Goal: Task Accomplishment & Management: Use online tool/utility

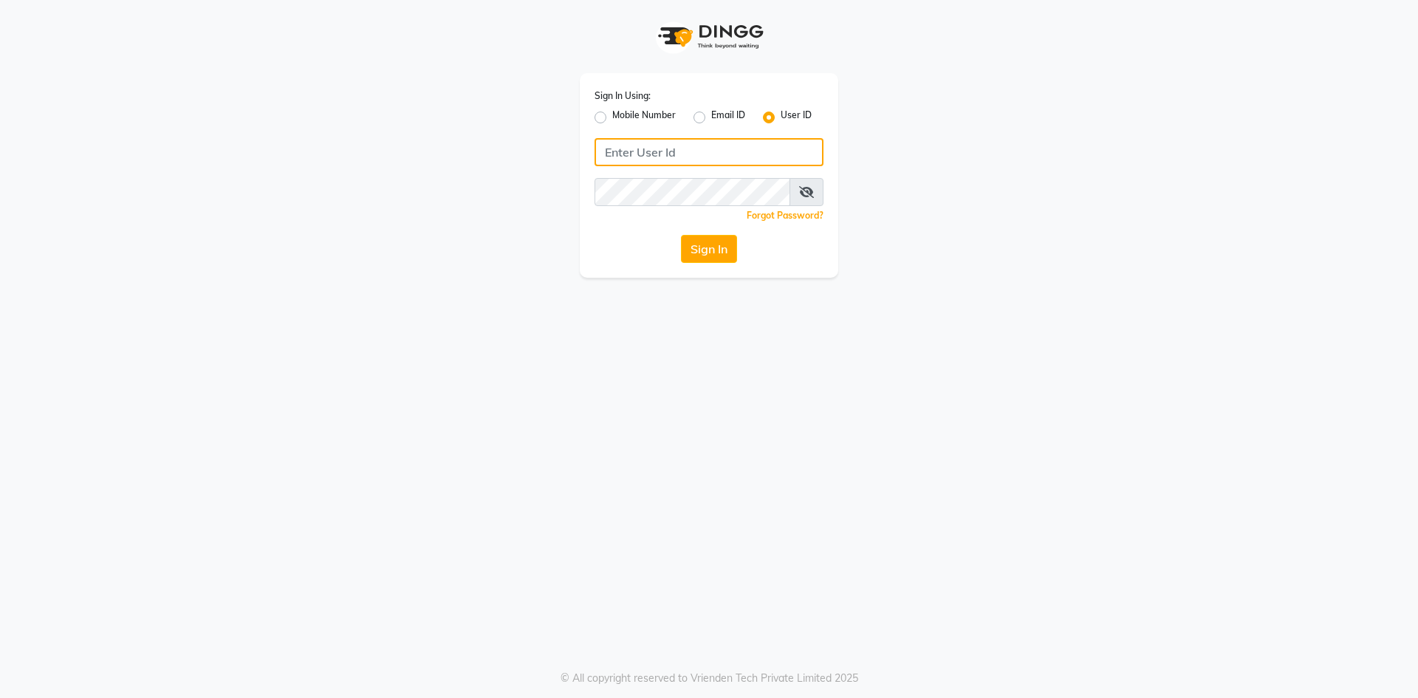
click at [728, 156] on input "Username" at bounding box center [709, 152] width 229 height 28
type input "femina123"
click at [681, 235] on button "Sign In" at bounding box center [709, 249] width 56 height 28
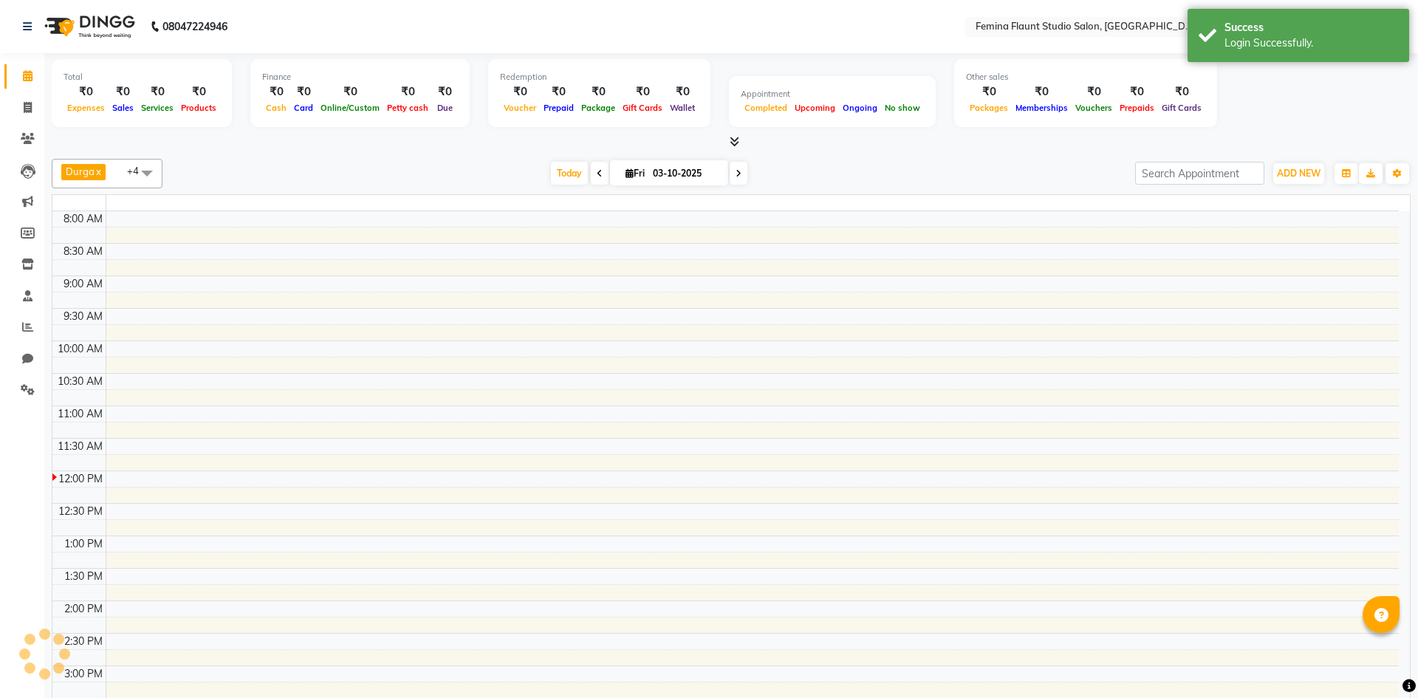
select select "en"
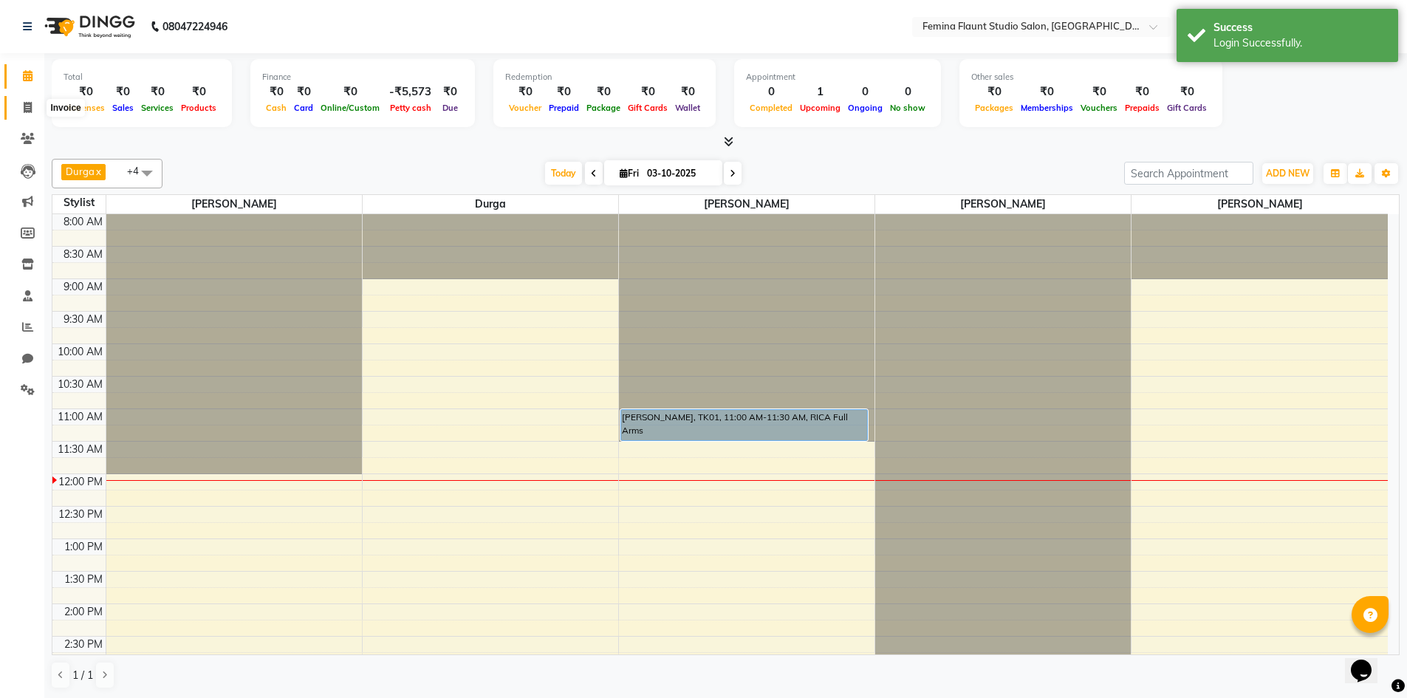
click at [16, 112] on span at bounding box center [28, 108] width 26 height 17
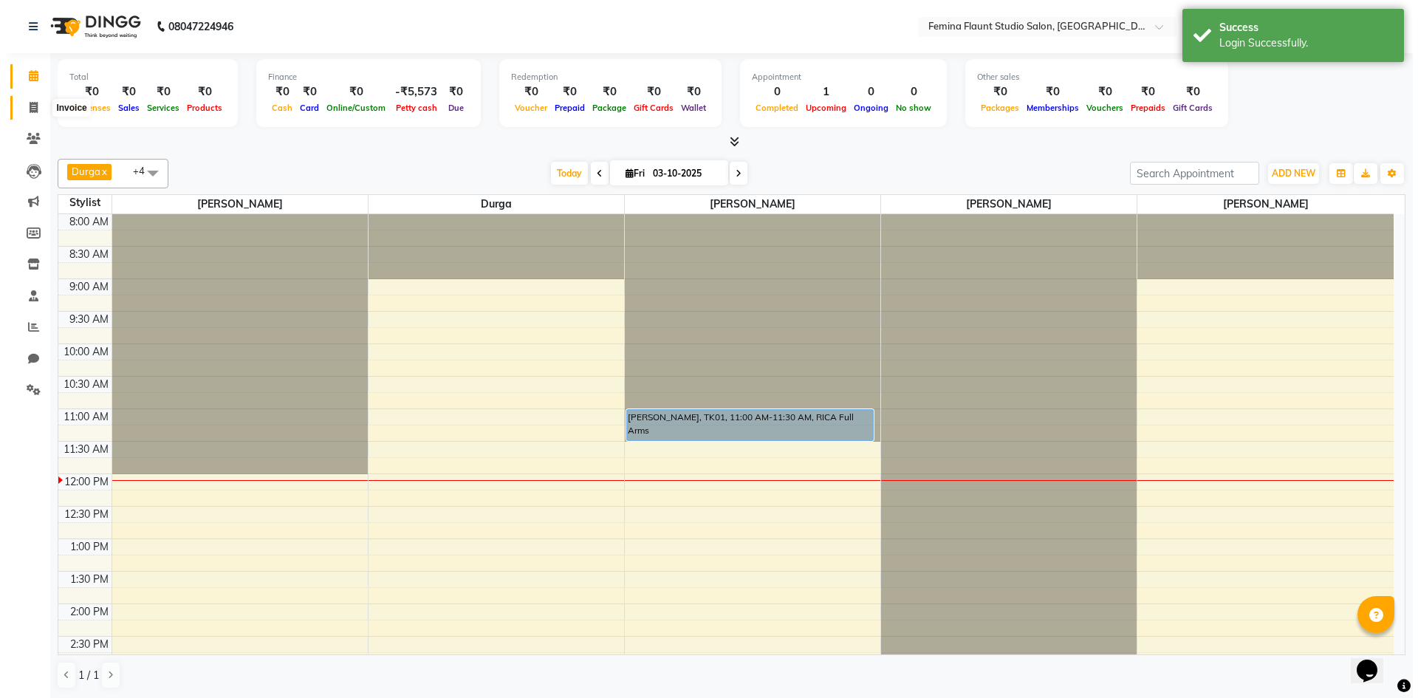
select select "service"
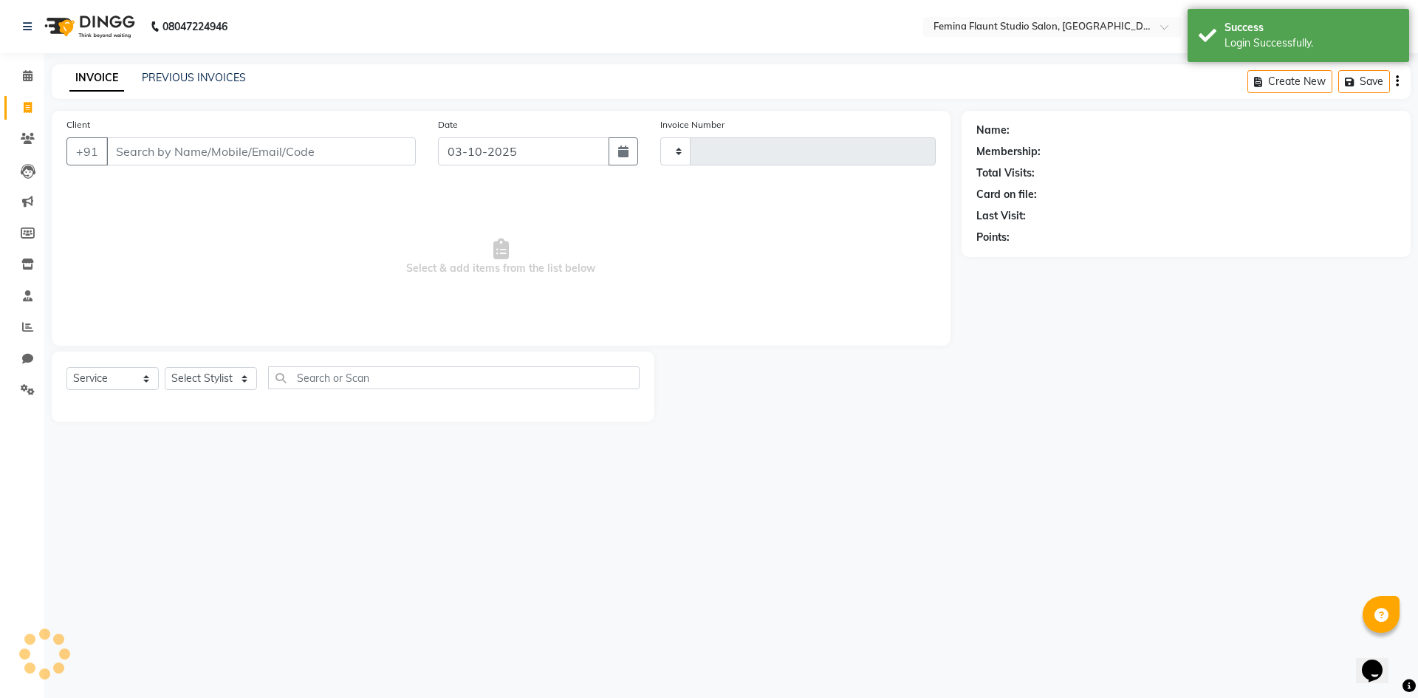
type input "0672"
select select "8333"
click at [200, 70] on div "PREVIOUS INVOICES" at bounding box center [194, 78] width 104 height 16
click at [199, 80] on link "PREVIOUS INVOICES" at bounding box center [194, 77] width 104 height 13
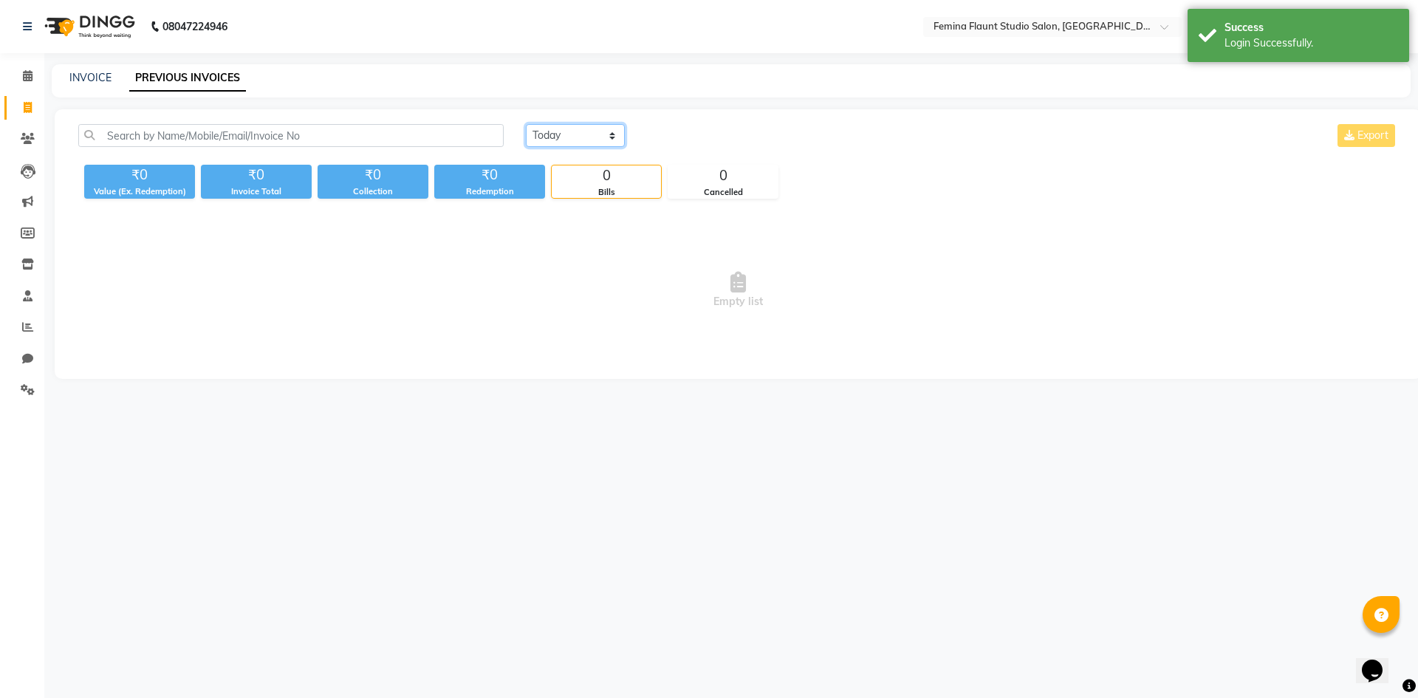
click at [606, 137] on select "[DATE] [DATE] Custom Range" at bounding box center [575, 135] width 99 height 23
select select "[DATE]"
click at [526, 124] on select "[DATE] [DATE] Custom Range" at bounding box center [575, 135] width 99 height 23
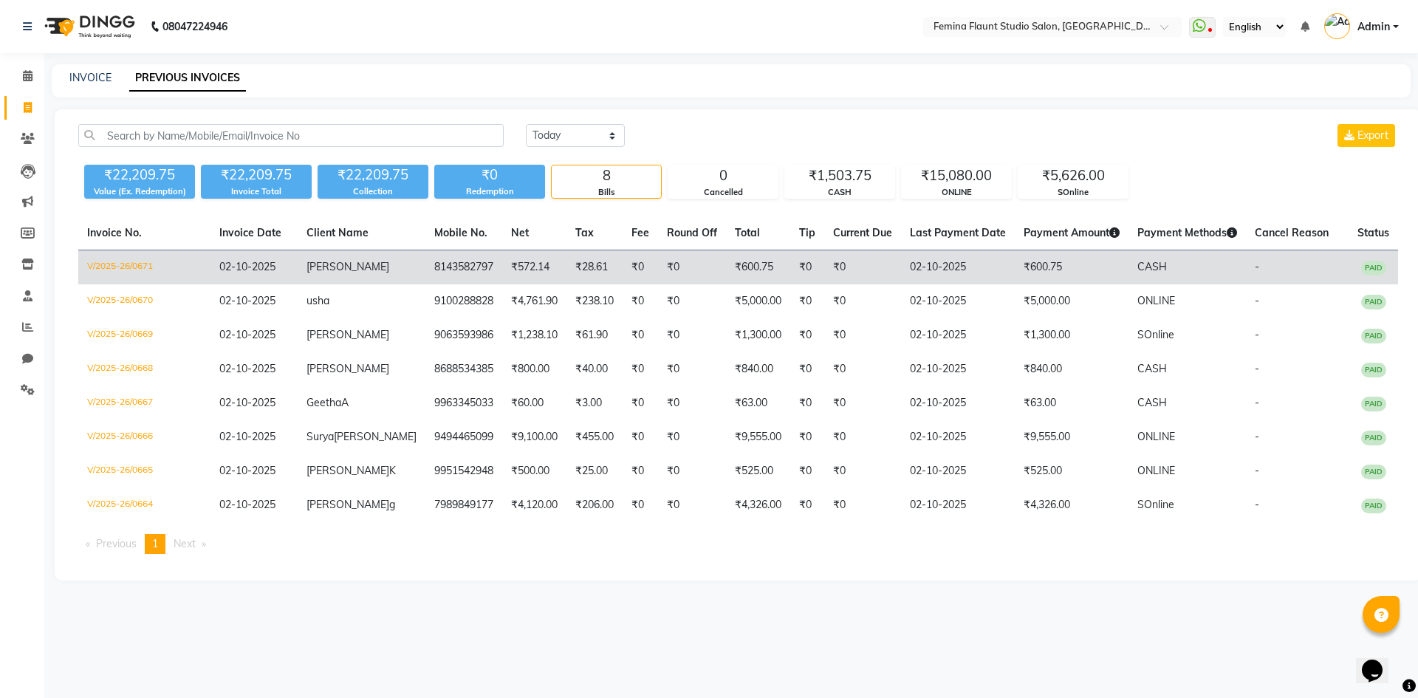
click at [146, 270] on td "V/2025-26/0671" at bounding box center [144, 267] width 132 height 35
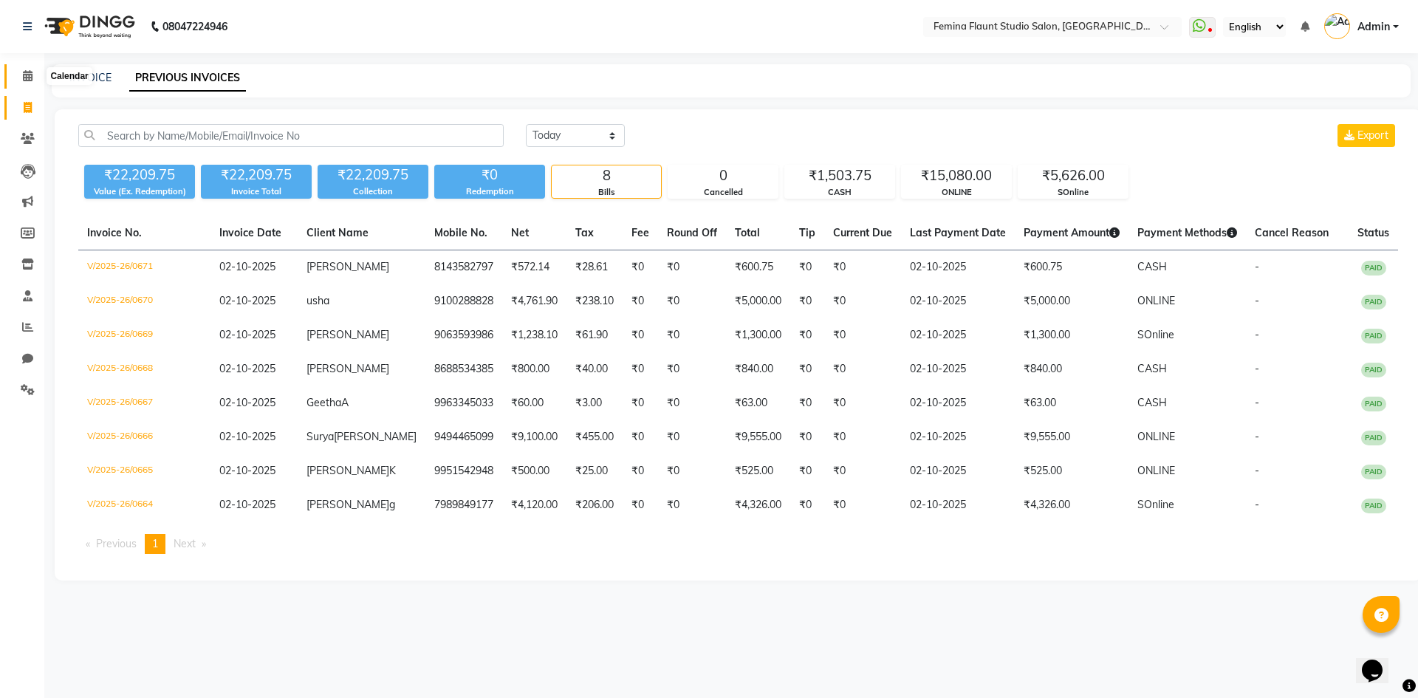
drag, startPoint x: 30, startPoint y: 79, endPoint x: 27, endPoint y: 97, distance: 18.8
click at [30, 79] on icon at bounding box center [28, 75] width 10 height 11
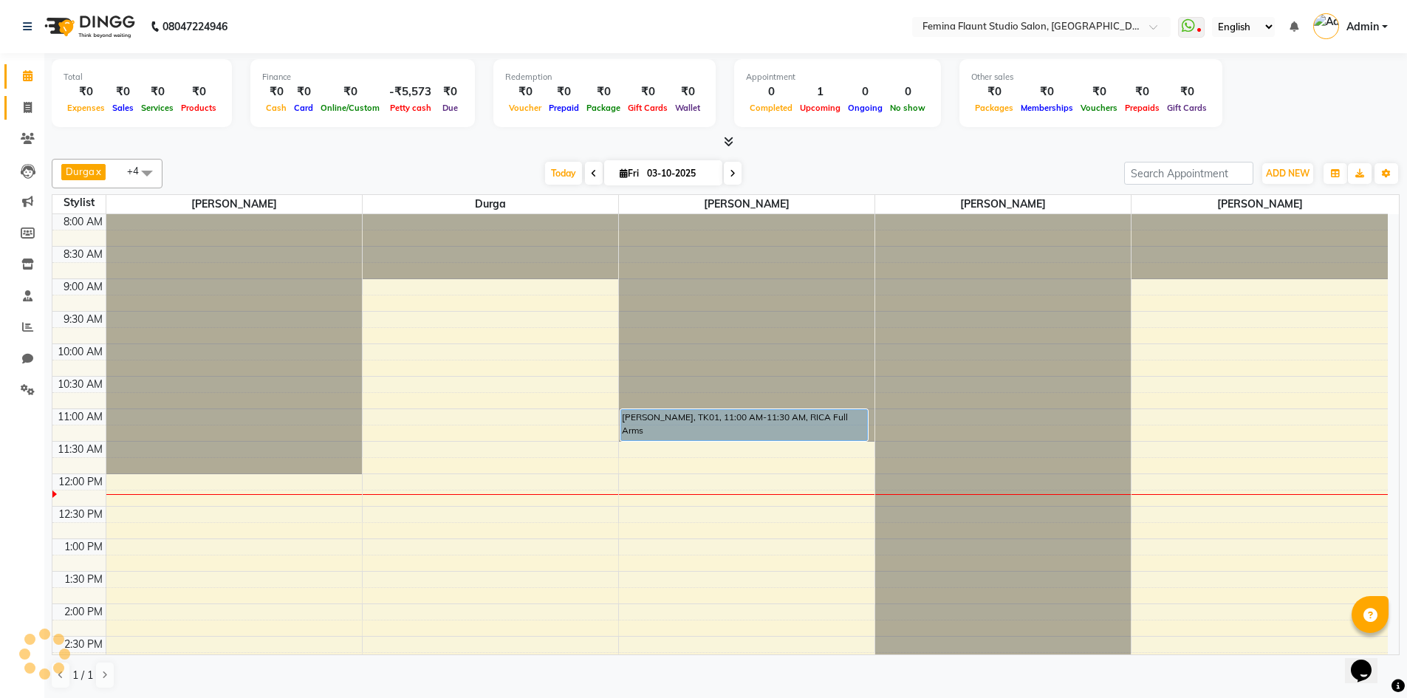
click at [25, 116] on link "Invoice" at bounding box center [21, 108] width 35 height 24
select select "service"
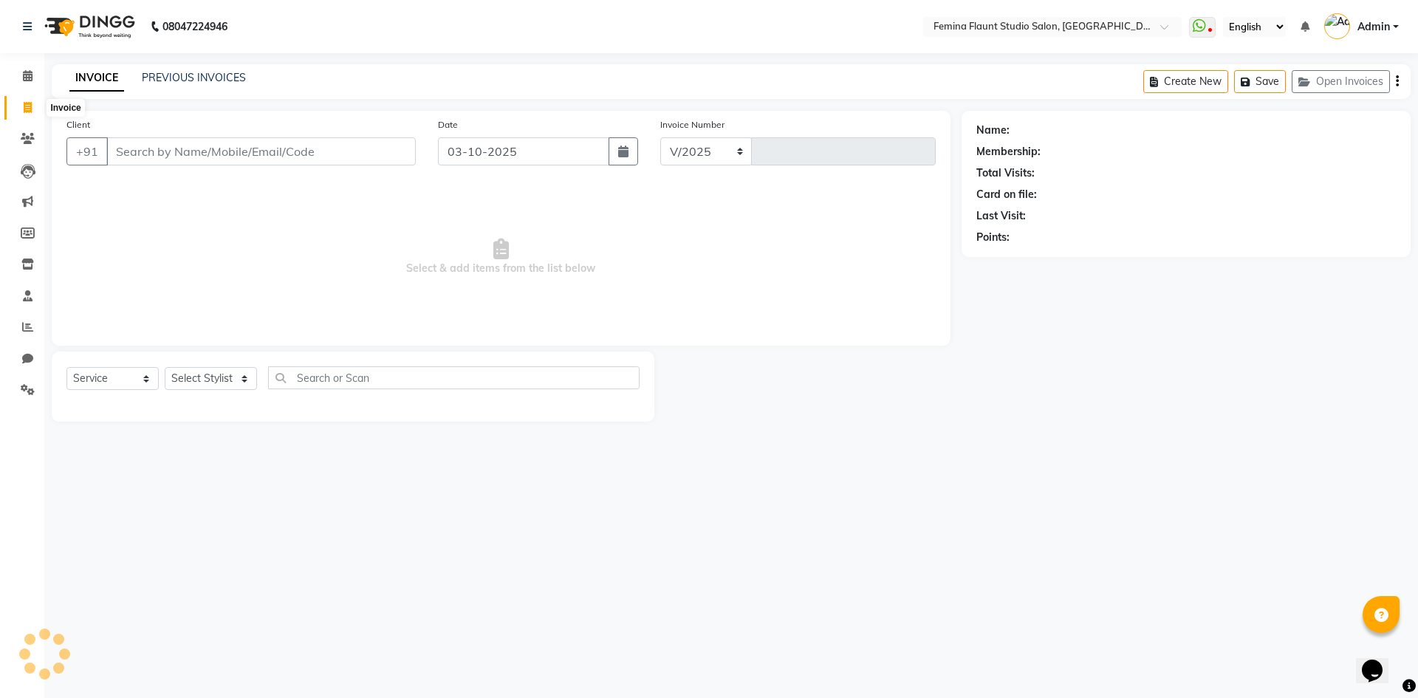
select select "8333"
type input "0672"
click at [171, 70] on div "PREVIOUS INVOICES" at bounding box center [194, 78] width 104 height 16
click at [183, 82] on link "PREVIOUS INVOICES" at bounding box center [194, 77] width 104 height 13
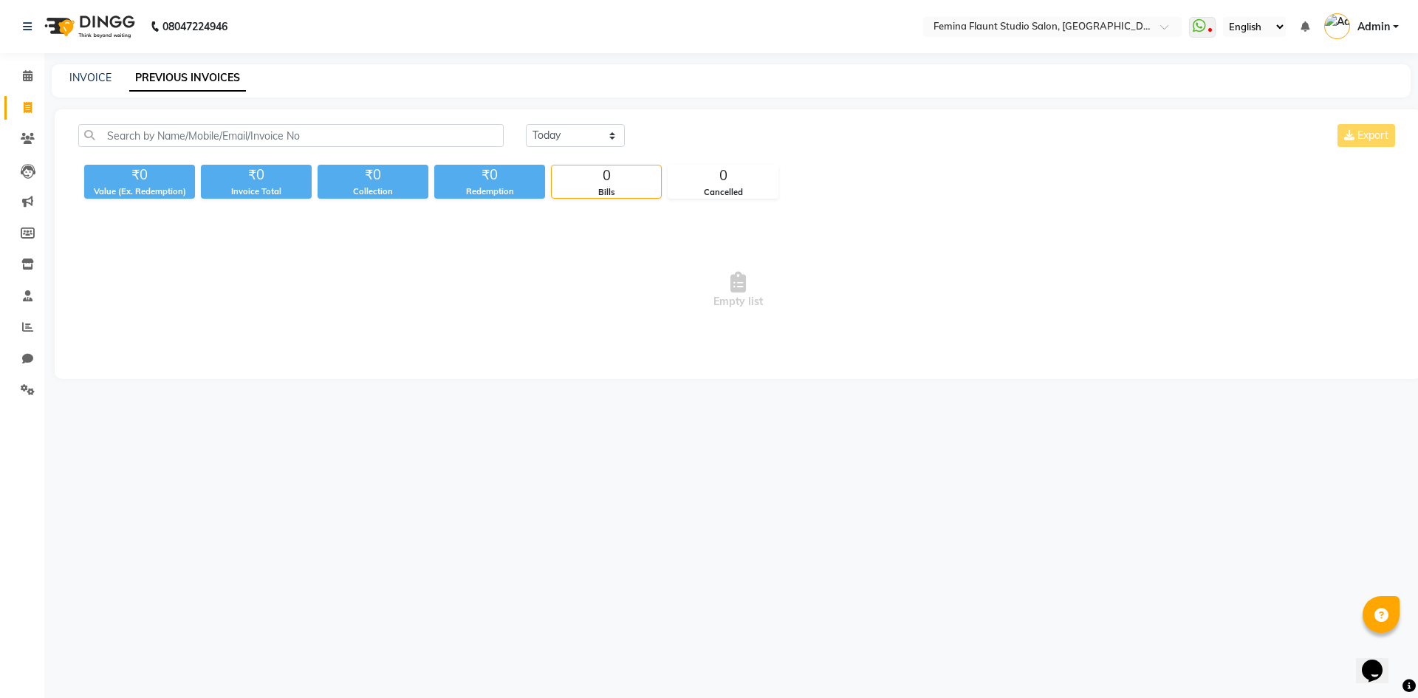
click at [83, 86] on div "INVOICE PREVIOUS INVOICES" at bounding box center [731, 80] width 1359 height 33
click at [94, 78] on link "INVOICE" at bounding box center [90, 77] width 42 height 13
select select "8333"
select select "service"
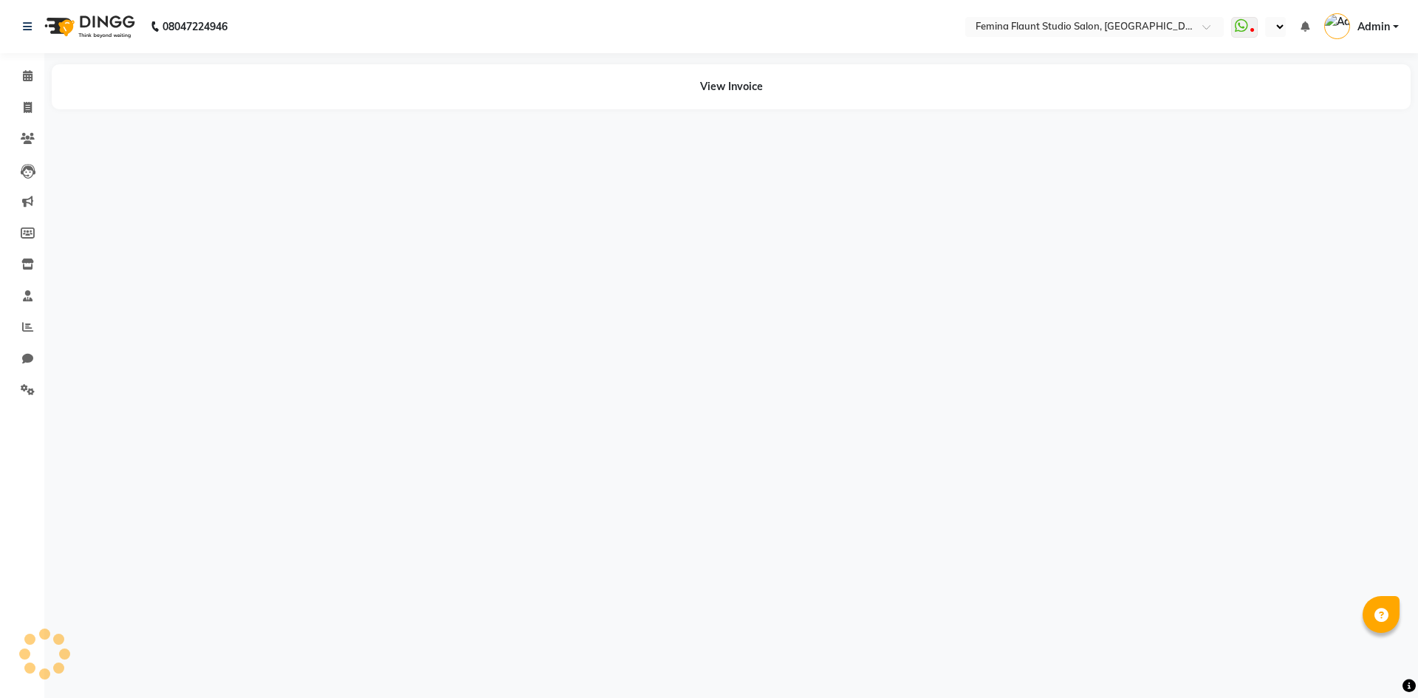
select select "en"
